Goal: Task Accomplishment & Management: Use online tool/utility

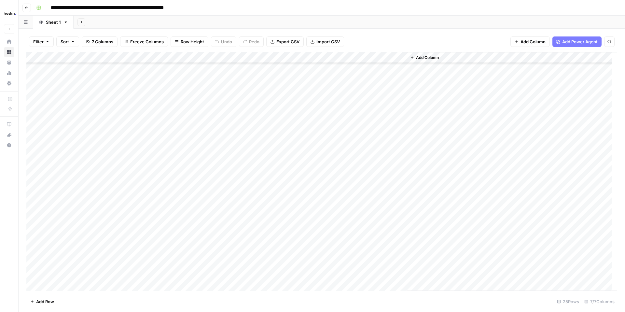
scroll to position [60, 0]
click at [381, 185] on div "Add Column" at bounding box center [321, 171] width 591 height 239
click at [401, 185] on div "Add Column" at bounding box center [321, 171] width 591 height 239
click at [377, 197] on div "Add Column" at bounding box center [321, 171] width 591 height 239
click at [193, 196] on div "Add Column" at bounding box center [321, 171] width 591 height 239
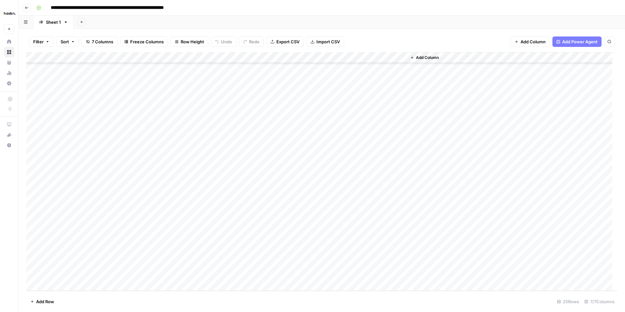
click at [195, 197] on div "Add Column" at bounding box center [321, 171] width 591 height 239
click at [197, 196] on textarea at bounding box center [224, 197] width 104 height 9
type textarea "**********"
click at [272, 184] on div "Add Column" at bounding box center [321, 171] width 591 height 239
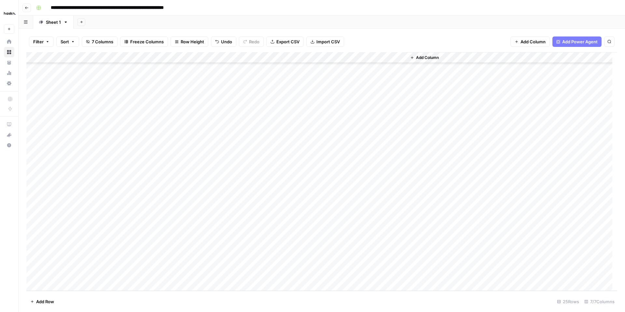
click at [264, 196] on div "Add Column" at bounding box center [321, 171] width 591 height 239
click at [271, 196] on div "Add Column" at bounding box center [321, 171] width 591 height 239
click at [307, 197] on textarea "**********" at bounding box center [282, 197] width 104 height 9
click at [347, 197] on textarea "**********" at bounding box center [289, 197] width 118 height 9
type textarea "**********"
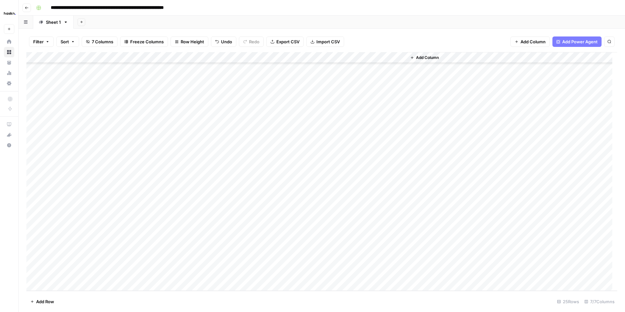
click at [369, 199] on div "Add Column" at bounding box center [321, 171] width 591 height 239
click at [315, 195] on div "Add Column" at bounding box center [321, 171] width 591 height 239
click at [193, 205] on div "Add Column" at bounding box center [321, 171] width 591 height 239
click at [245, 196] on div "Add Column" at bounding box center [321, 171] width 591 height 239
click at [248, 206] on div "Add Column" at bounding box center [321, 171] width 591 height 239
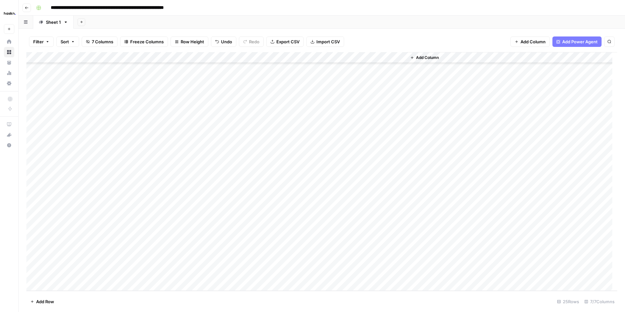
click at [200, 207] on div "Add Column" at bounding box center [321, 171] width 591 height 239
click at [199, 210] on div "Add Column" at bounding box center [321, 171] width 591 height 239
click at [199, 210] on textarea at bounding box center [224, 208] width 104 height 9
type textarea "**********"
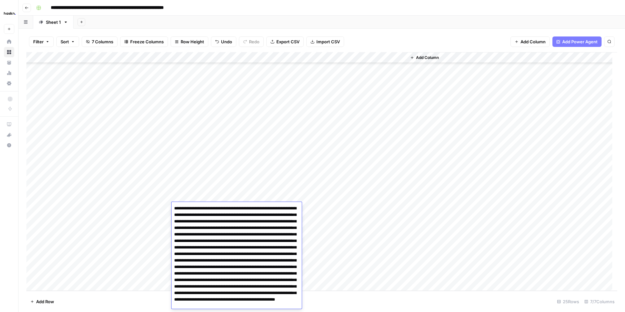
scroll to position [26, 0]
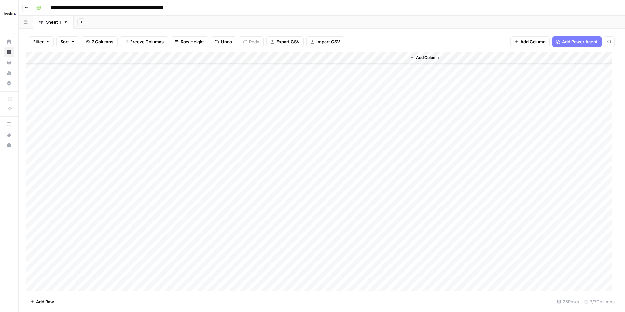
click at [317, 207] on div "Add Column" at bounding box center [321, 171] width 591 height 239
click at [254, 208] on div "Add Column" at bounding box center [321, 171] width 591 height 239
click at [363, 245] on div "Add Column" at bounding box center [321, 171] width 591 height 239
click at [399, 196] on div "Add Column" at bounding box center [321, 171] width 591 height 239
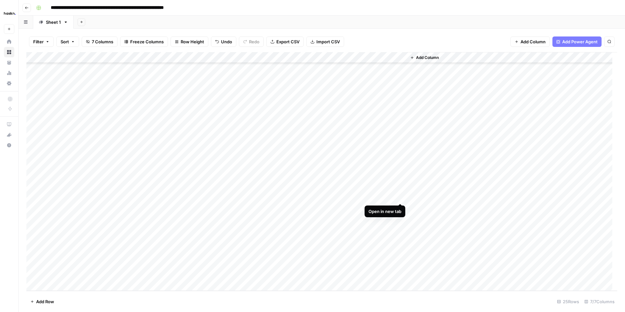
scroll to position [60, 0]
click at [340, 208] on div "Add Column" at bounding box center [321, 171] width 591 height 239
click at [264, 199] on div "Add Column" at bounding box center [321, 171] width 591 height 239
click at [256, 197] on div "Add Column" at bounding box center [321, 171] width 591 height 239
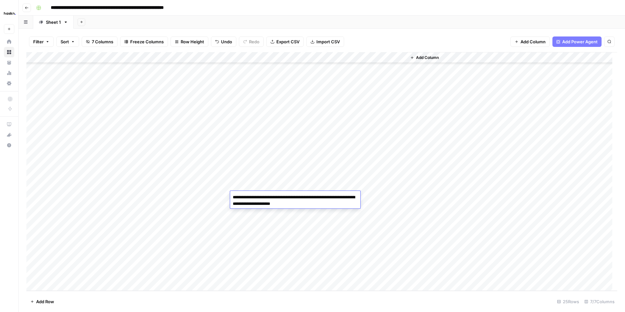
click at [260, 197] on textarea "**********" at bounding box center [295, 201] width 130 height 16
click at [323, 211] on textarea "**********" at bounding box center [295, 204] width 130 height 22
drag, startPoint x: 334, startPoint y: 209, endPoint x: 347, endPoint y: 205, distance: 13.5
click at [347, 205] on textarea "**********" at bounding box center [295, 204] width 130 height 22
type textarea "**********"
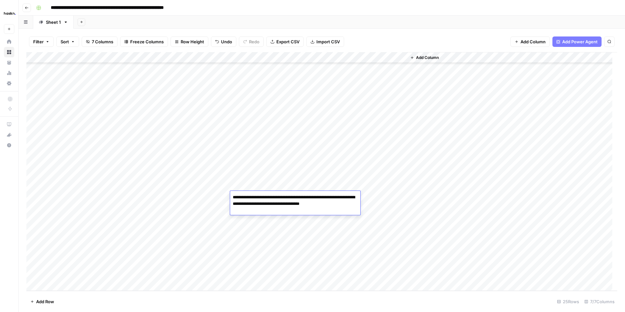
click at [426, 189] on div "Add Column" at bounding box center [512, 171] width 211 height 239
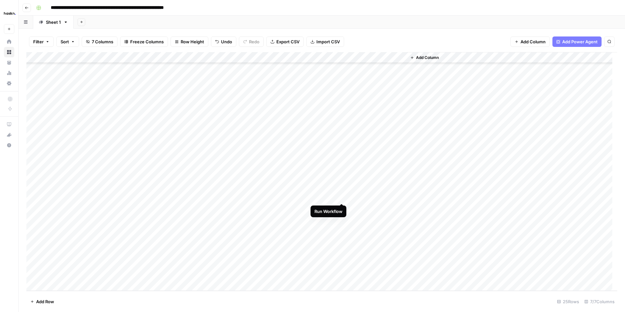
click at [341, 196] on div "Add Column" at bounding box center [321, 171] width 591 height 239
click at [401, 198] on div "Add Column" at bounding box center [321, 171] width 591 height 239
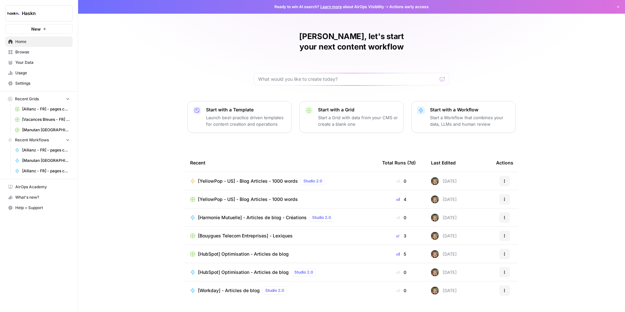
click at [25, 54] on span "Browse" at bounding box center [42, 52] width 54 height 6
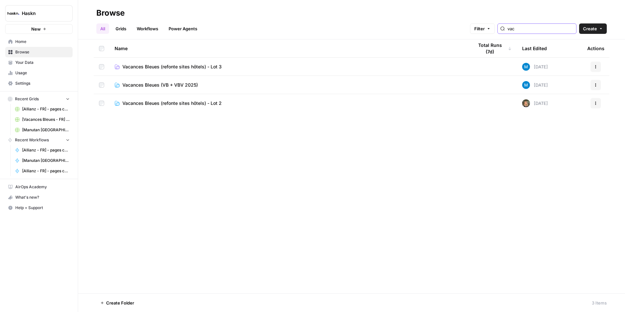
click at [547, 28] on input "vac" at bounding box center [540, 28] width 66 height 7
type input "vacances"
click at [162, 67] on span "Vacances Bleues (refonte sites hôtels) - Lot 3" at bounding box center [171, 66] width 99 height 7
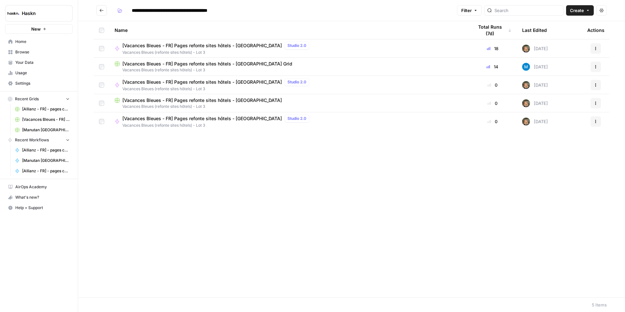
click at [228, 80] on span "[Vacances Bleues - FR] Pages refonte sites hôtels - [GEOGRAPHIC_DATA]" at bounding box center [201, 82] width 159 height 7
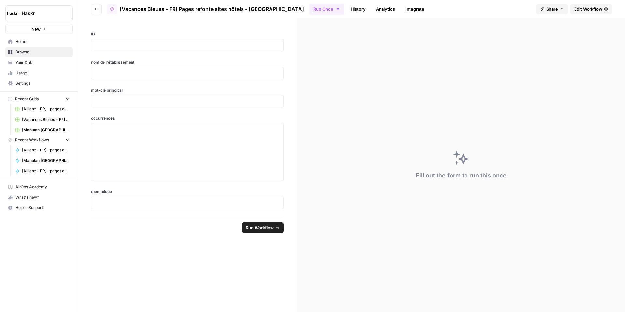
drag, startPoint x: 579, startPoint y: 16, endPoint x: 585, endPoint y: 13, distance: 6.7
click at [579, 16] on header "Go back [Vacances Bleues - FR] Pages refonte sites hôtels - Villa Marlioz Run O…" at bounding box center [351, 9] width 547 height 18
click at [585, 11] on span "Edit Workflow" at bounding box center [588, 9] width 28 height 7
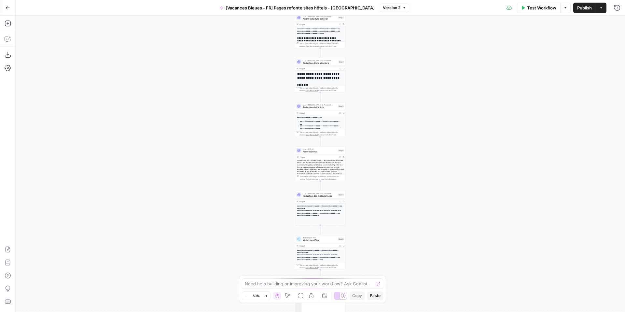
click at [266, 294] on icon "button" at bounding box center [267, 296] width 4 height 4
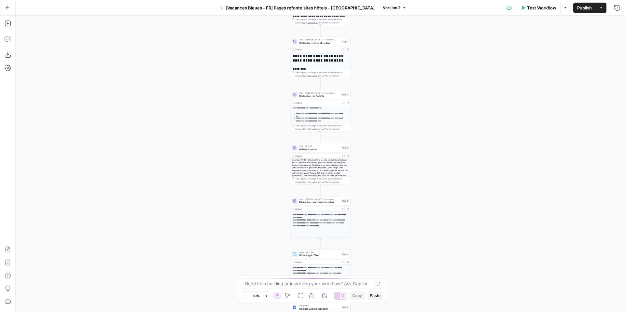
click at [266, 294] on icon "button" at bounding box center [267, 296] width 4 height 4
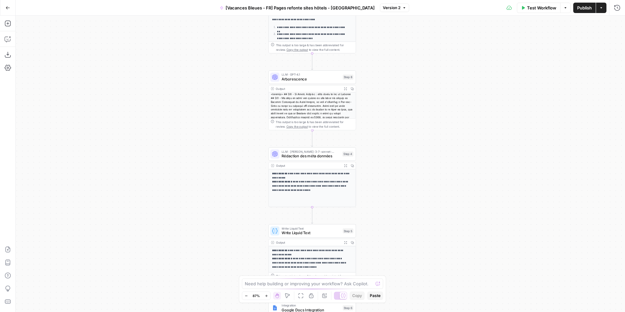
drag, startPoint x: 222, startPoint y: 180, endPoint x: 214, endPoint y: 117, distance: 63.7
click at [214, 117] on div "**********" at bounding box center [320, 164] width 609 height 296
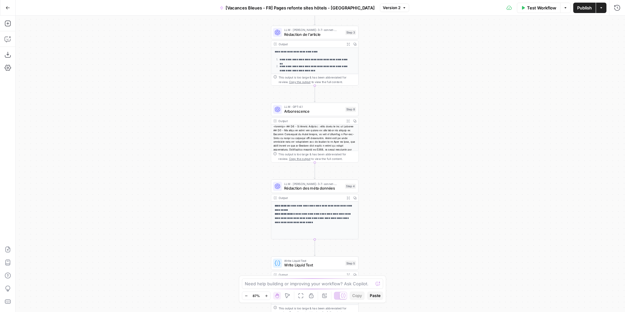
drag, startPoint x: 232, startPoint y: 67, endPoint x: 240, endPoint y: 138, distance: 71.7
click at [239, 139] on div "**********" at bounding box center [320, 164] width 609 height 296
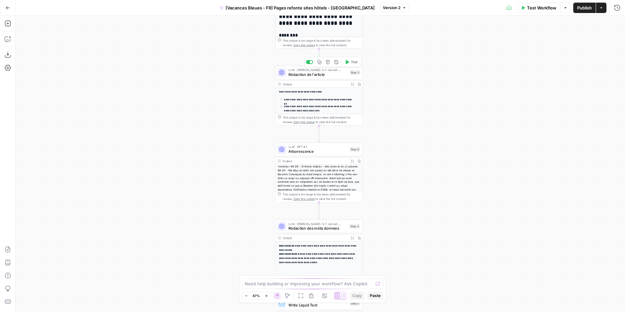
click at [318, 74] on span "Rédaction de l'article" at bounding box center [317, 75] width 59 height 6
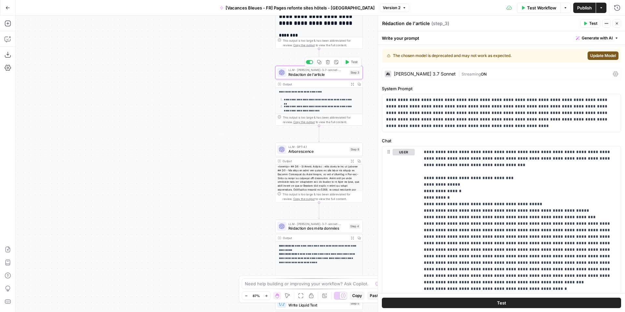
click at [318, 74] on span "Rédaction de l'article" at bounding box center [317, 75] width 59 height 6
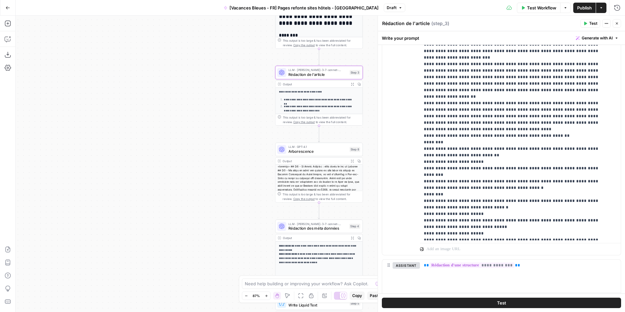
scroll to position [2149, 0]
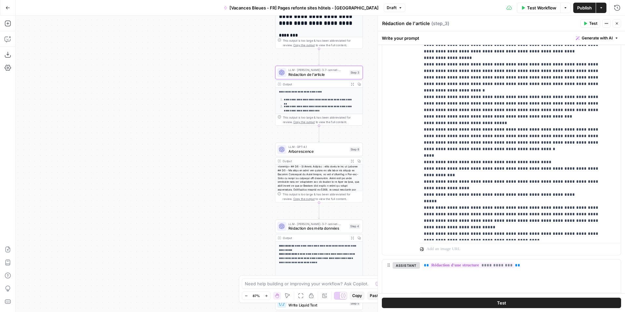
click at [416, 137] on div "**********" at bounding box center [501, 115] width 239 height 280
click at [419, 128] on div "**********" at bounding box center [501, 115] width 239 height 280
click at [422, 121] on div "**********" at bounding box center [518, 107] width 196 height 265
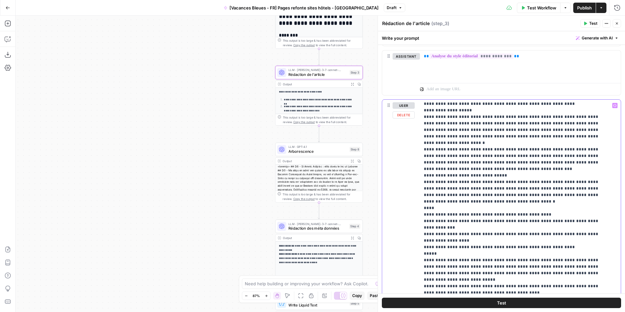
scroll to position [2278, 0]
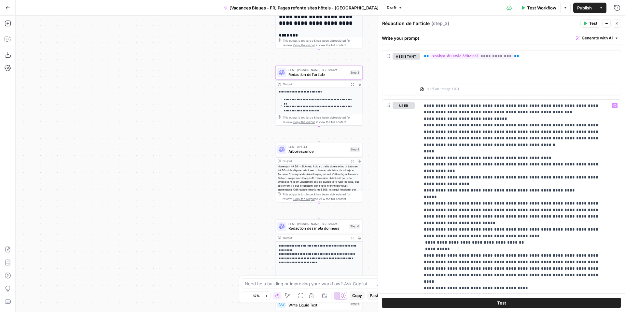
click at [615, 25] on button "Close" at bounding box center [617, 23] width 8 height 8
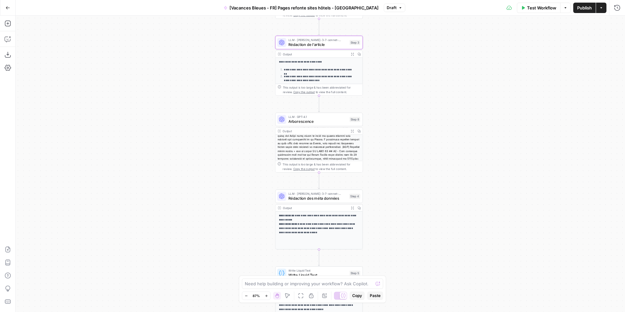
scroll to position [45, 0]
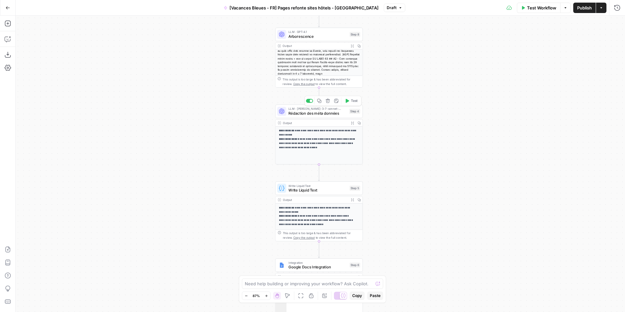
click at [317, 114] on span "Rédaction des méta données" at bounding box center [317, 113] width 59 height 6
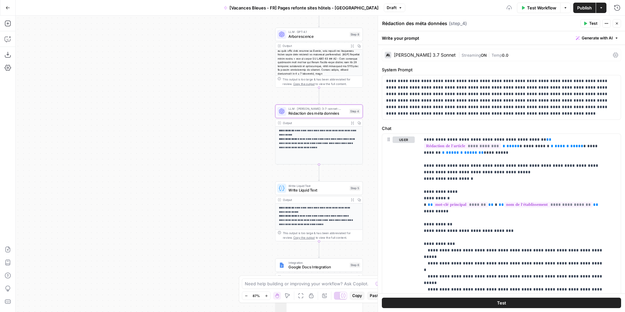
click at [615, 23] on icon "button" at bounding box center [617, 23] width 4 height 4
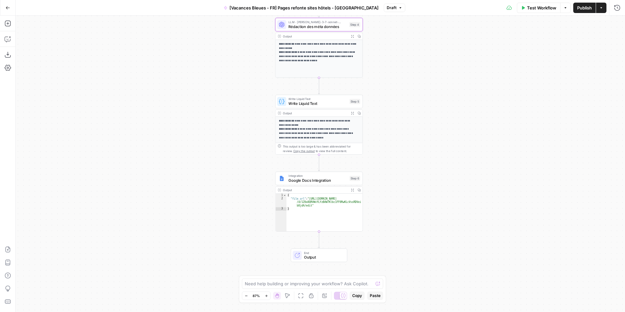
click at [318, 106] on span "Write Liquid Text" at bounding box center [317, 104] width 59 height 6
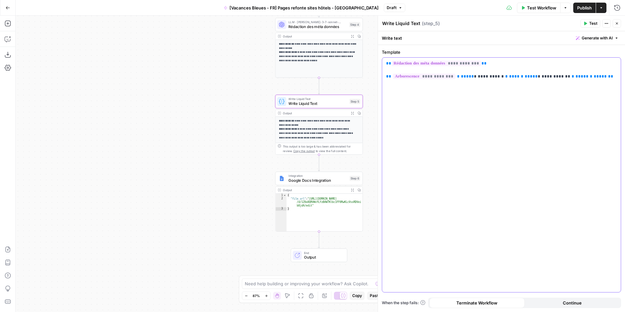
click at [385, 63] on div "**********" at bounding box center [501, 175] width 239 height 234
click at [386, 63] on span "**" at bounding box center [388, 63] width 5 height 4
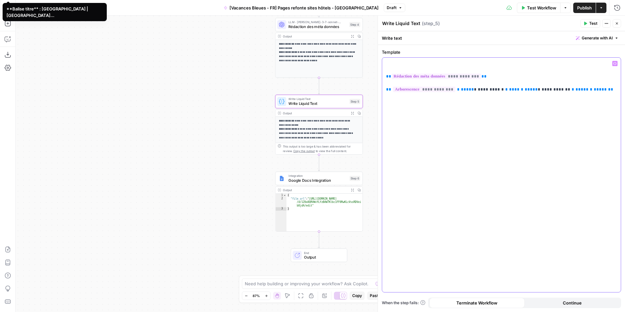
click at [403, 62] on p "**********" at bounding box center [501, 76] width 231 height 33
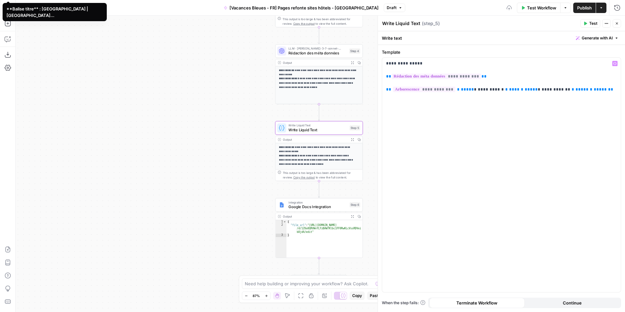
click at [621, 22] on header "Write Liquid Text Write Liquid Text ( step_5 ) Test Actions Close" at bounding box center [501, 24] width 247 height 16
click at [620, 22] on button "Close" at bounding box center [617, 23] width 8 height 8
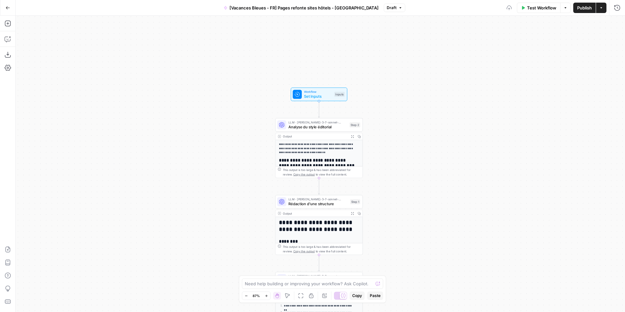
click at [327, 97] on span "Set Inputs" at bounding box center [318, 96] width 28 height 6
click at [501, 178] on span "Add Field" at bounding box center [493, 177] width 19 height 7
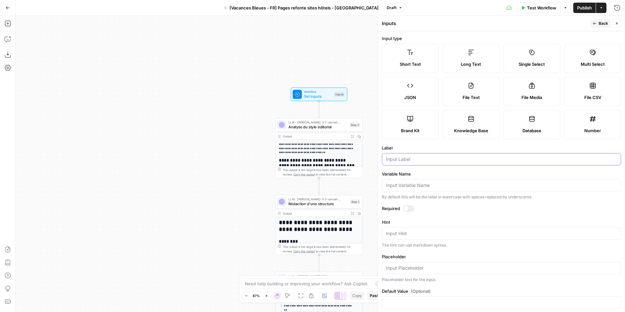
click at [401, 161] on input "Label" at bounding box center [501, 159] width 231 height 7
type input "u"
type input "exemple url"
click at [424, 183] on input "Variable Name" at bounding box center [501, 185] width 231 height 7
type input "exemple_url"
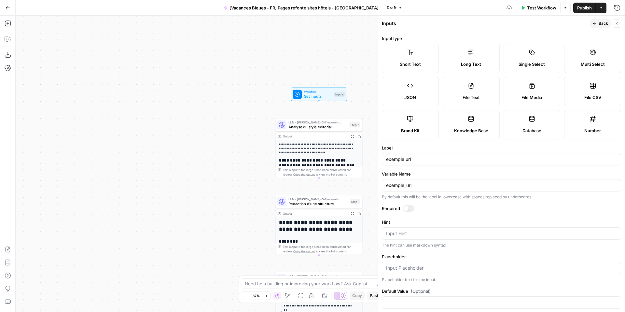
click at [408, 210] on div at bounding box center [409, 208] width 12 height 7
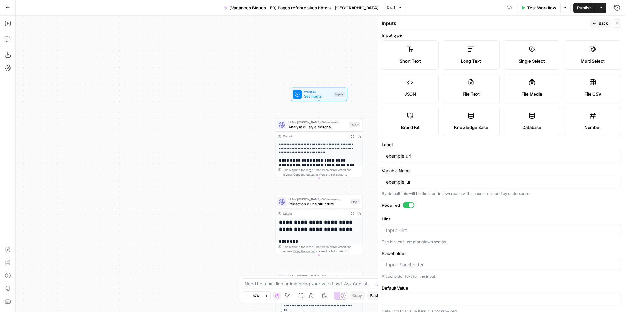
scroll to position [0, 0]
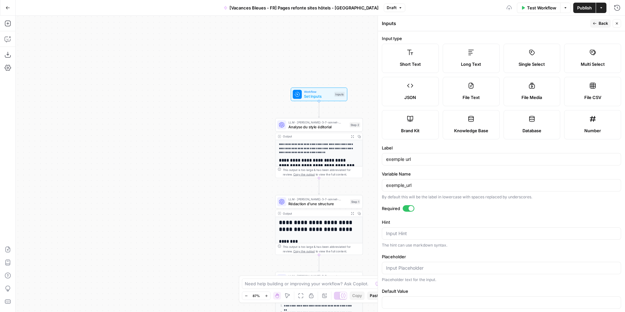
click at [600, 23] on span "Back" at bounding box center [603, 24] width 9 height 6
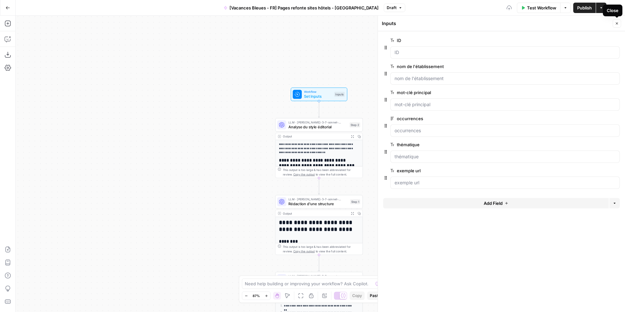
click at [613, 21] on button "Close" at bounding box center [617, 23] width 8 height 8
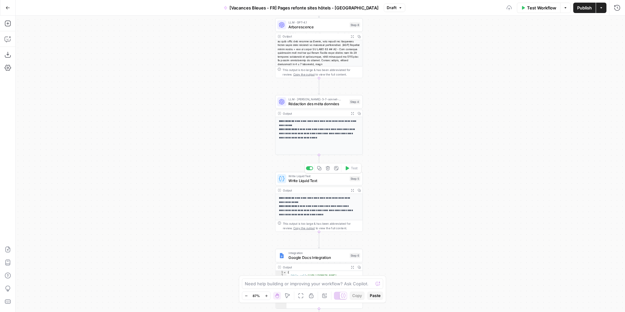
click at [313, 184] on div "Write Liquid Text Write Liquid Text Step 5 Copy step Delete step Add Note Test" at bounding box center [319, 179] width 88 height 14
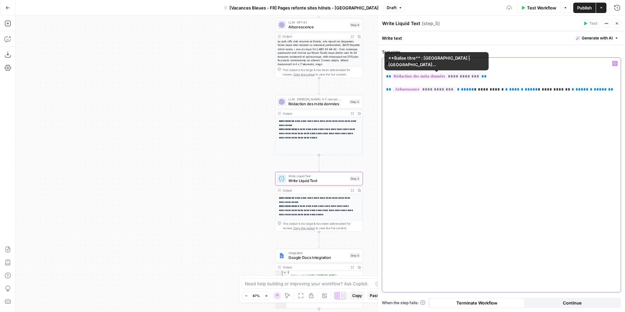
click at [457, 70] on p "**********" at bounding box center [501, 76] width 231 height 33
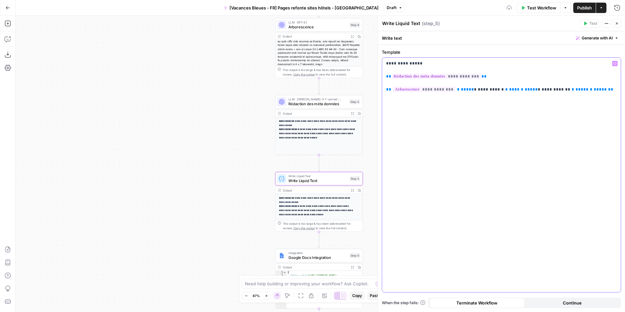
click at [457, 66] on p "**********" at bounding box center [501, 76] width 231 height 33
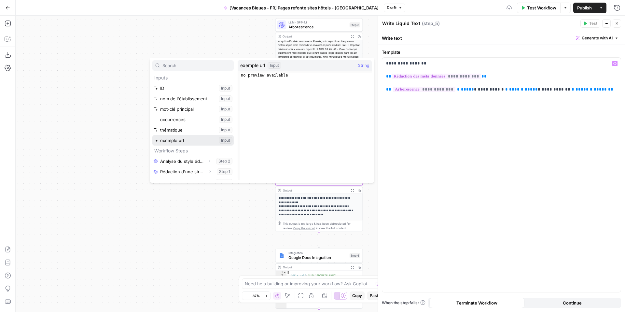
click at [186, 138] on button "Select variable exemple url" at bounding box center [192, 140] width 81 height 10
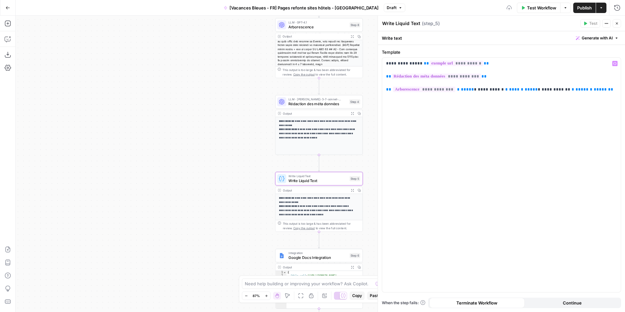
click at [229, 85] on div "**********" at bounding box center [320, 164] width 609 height 296
click at [619, 22] on button "Close" at bounding box center [617, 23] width 8 height 8
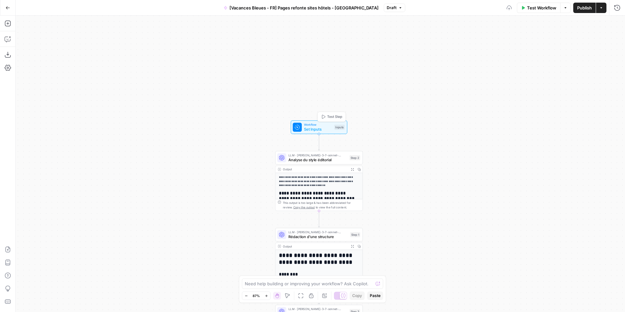
click at [327, 116] on span "Test Step" at bounding box center [334, 116] width 15 height 5
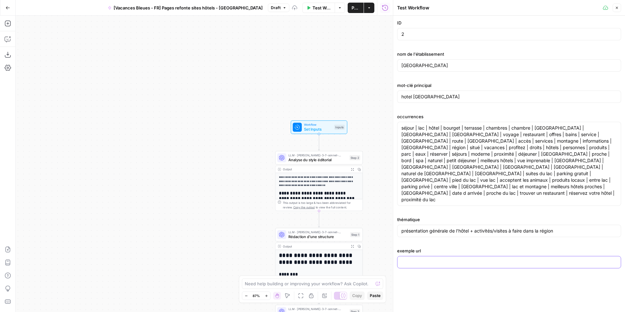
click at [436, 259] on input "exemple url" at bounding box center [508, 262] width 215 height 7
paste input "https://www.jardins-atlantique.com/fr/decouvrez-votre-hotel-de-port-bourgenay"
type input "https://www.jardins-atlantique.com/fr/decouvrez-votre-hotel-de-port-bourgenay"
click at [618, 6] on icon "button" at bounding box center [617, 8] width 4 height 4
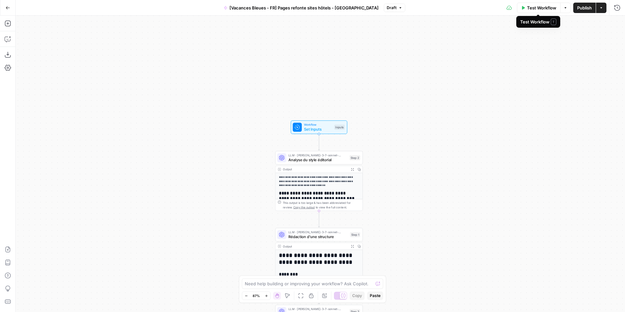
click at [524, 7] on icon "button" at bounding box center [523, 8] width 4 height 4
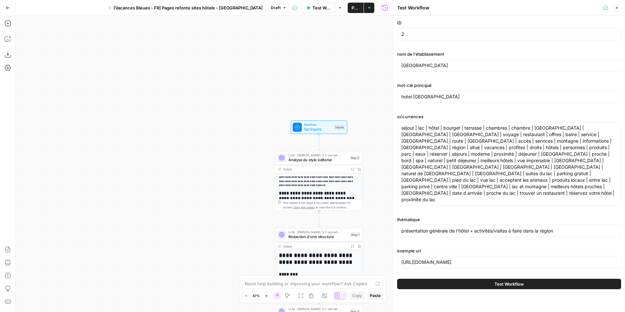
click at [521, 279] on button "Test Workflow" at bounding box center [509, 284] width 224 height 10
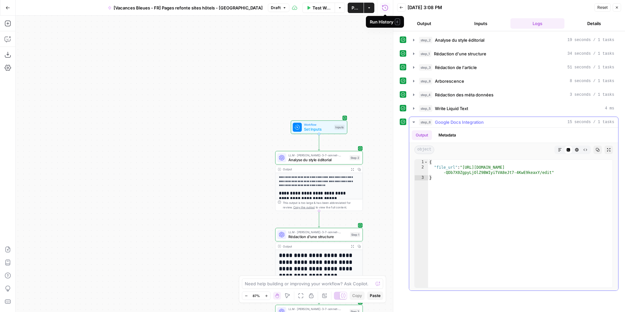
type textarea "**********"
drag, startPoint x: 551, startPoint y: 174, endPoint x: 535, endPoint y: 171, distance: 16.5
click at [548, 173] on div "{ "file_url" : "https://docs.google.com/document/d/1Ax -QDb7X0ZgpyLjOlZ9BWIyiTV…" at bounding box center [520, 228] width 185 height 138
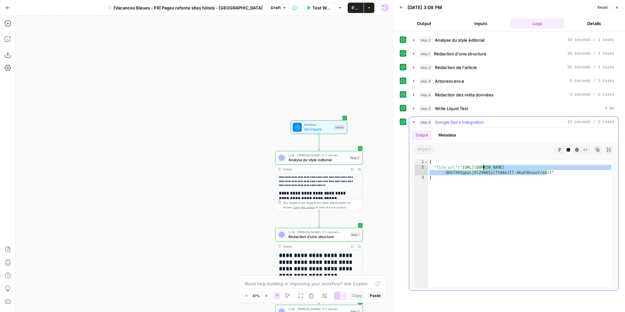
drag, startPoint x: 535, startPoint y: 171, endPoint x: 488, endPoint y: 169, distance: 47.2
click at [479, 169] on div "{ "file_url" : "https://docs.google.com/document/d/1Ax -QDb7X0ZgpyLjOlZ9BWIyiTV…" at bounding box center [520, 228] width 185 height 138
drag, startPoint x: 552, startPoint y: 172, endPoint x: 468, endPoint y: 171, distance: 84.3
click at [465, 169] on div "{ "file_url" : "https://docs.google.com/document/d/1Ax -QDb7X0ZgpyLjOlZ9BWIyiTV…" at bounding box center [520, 228] width 185 height 138
click at [618, 6] on icon "button" at bounding box center [617, 8] width 4 height 4
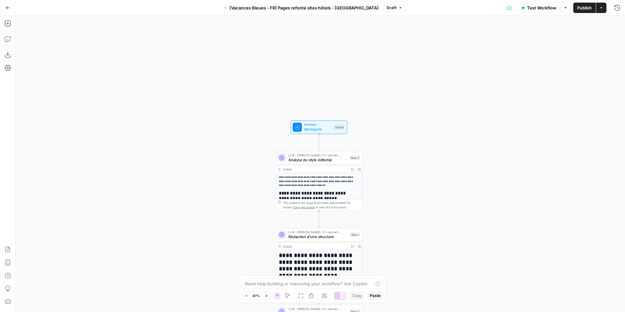
click at [574, 8] on button "Publish" at bounding box center [584, 8] width 22 height 10
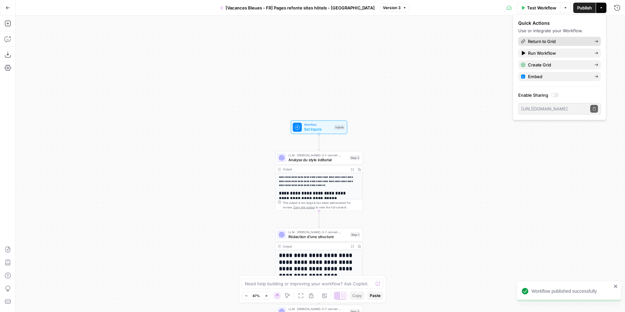
click at [551, 39] on span "Return to Grid" at bounding box center [558, 41] width 61 height 7
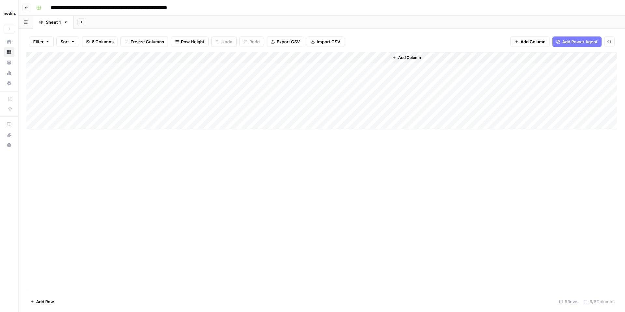
click at [408, 56] on span "Add Column" at bounding box center [409, 58] width 23 height 6
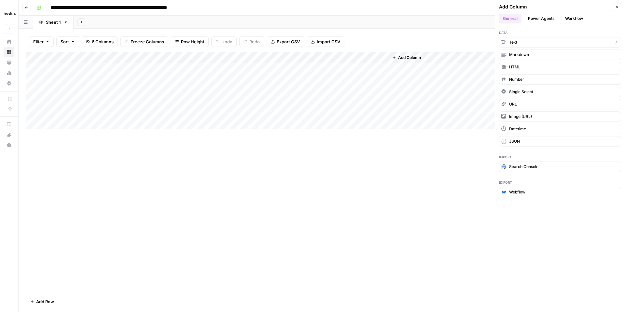
click at [514, 43] on span "Text" at bounding box center [513, 42] width 8 height 6
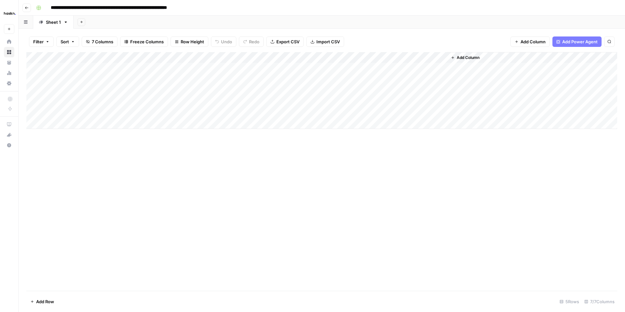
click at [444, 56] on div "Add Column" at bounding box center [321, 90] width 591 height 77
click at [444, 39] on div "Filter Sort 7 Columns Freeze Columns Row Height Undo Redo Export CSV Import CSV…" at bounding box center [321, 41] width 591 height 21
click at [436, 48] on div "Filter Sort 7 Columns Freeze Columns Row Height Undo Redo Export CSV Import CSV…" at bounding box center [321, 41] width 591 height 21
click at [441, 56] on div "Add Column" at bounding box center [321, 90] width 591 height 77
click at [432, 35] on div "Filter Sort 7 Columns Freeze Columns Row Height Undo Redo Export CSV Import CSV…" at bounding box center [321, 41] width 591 height 21
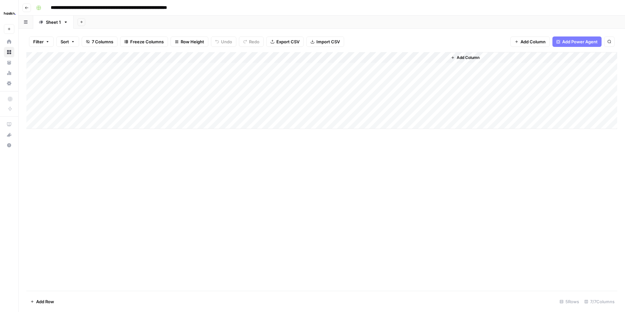
click at [374, 58] on div "Add Column" at bounding box center [321, 90] width 591 height 77
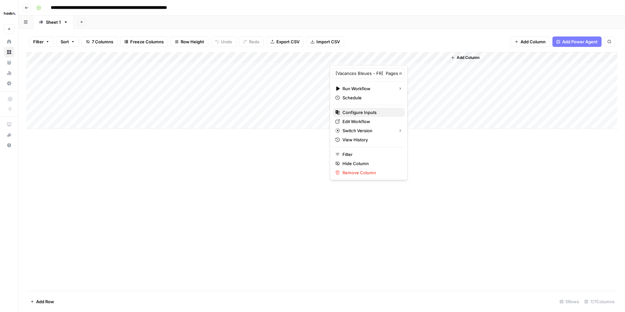
click at [365, 112] on span "Configure Inputs" at bounding box center [370, 112] width 57 height 7
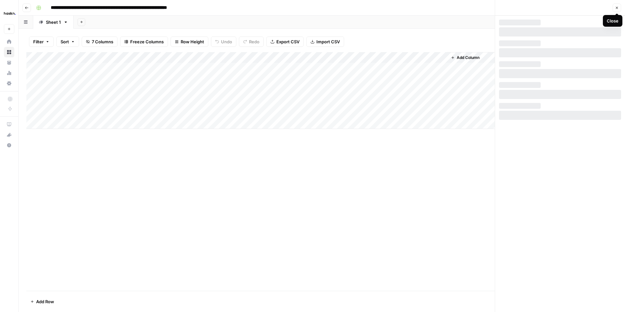
click at [619, 7] on button "Close" at bounding box center [617, 8] width 8 height 8
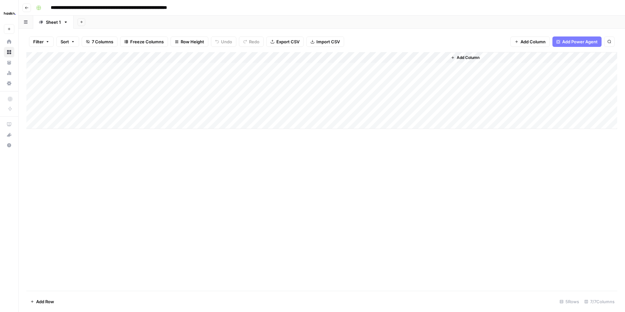
click at [443, 90] on div "Add Column" at bounding box center [321, 90] width 591 height 77
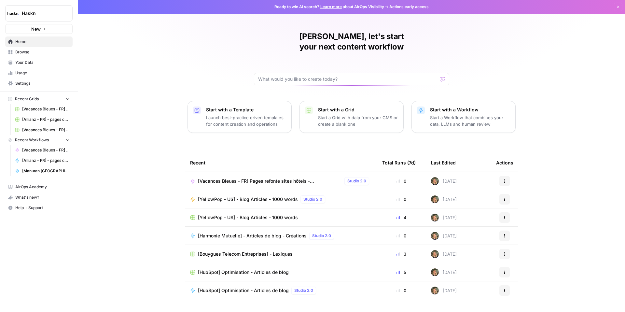
click at [22, 50] on span "Browse" at bounding box center [42, 52] width 54 height 6
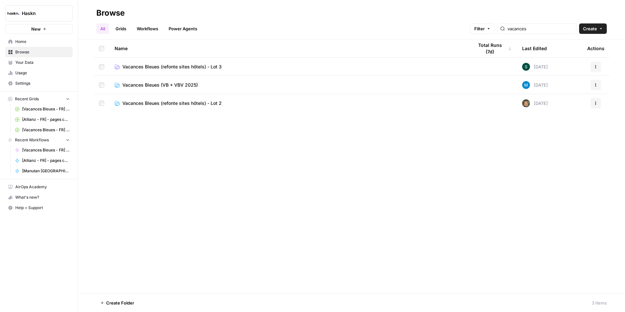
click at [169, 68] on span "Vacances Bleues (refonte sites hôtels) - Lot 3" at bounding box center [171, 66] width 99 height 7
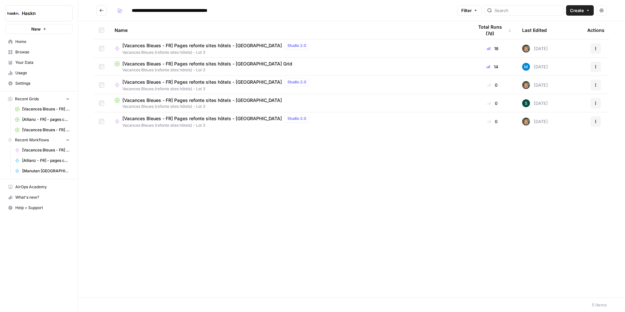
click at [245, 66] on span "[Vacances Bleues - FR] Pages refonte sites hôtels - [GEOGRAPHIC_DATA] Grid" at bounding box center [207, 64] width 170 height 7
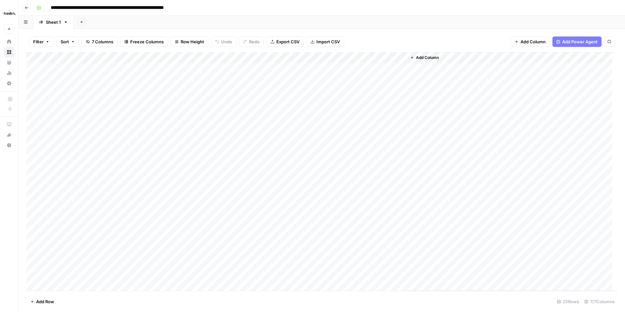
click at [252, 87] on div "Add Column" at bounding box center [321, 171] width 591 height 239
click at [253, 144] on div "Add Column" at bounding box center [321, 171] width 591 height 239
click at [277, 172] on div "Add Column" at bounding box center [321, 171] width 591 height 239
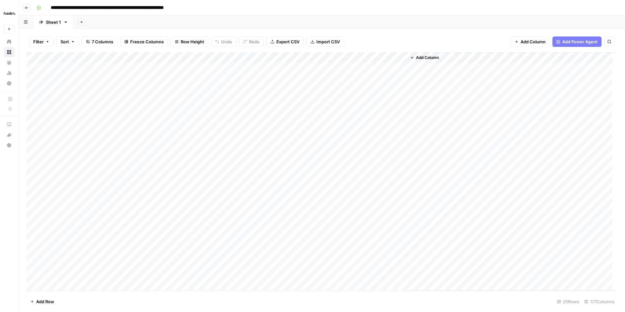
click at [268, 168] on div "Add Column" at bounding box center [321, 171] width 591 height 239
click at [268, 168] on textarea "**********" at bounding box center [295, 172] width 130 height 16
click at [239, 255] on div "Add Column" at bounding box center [321, 171] width 591 height 239
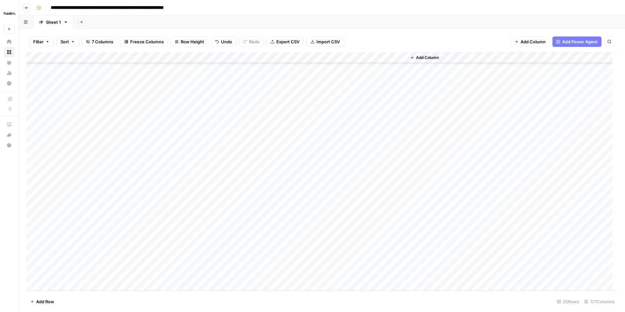
click at [357, 211] on div "Add Column" at bounding box center [321, 171] width 591 height 239
click at [401, 207] on div "Add Column" at bounding box center [321, 171] width 591 height 239
